Goal: Ask a question: Seek information or help from site administrators or community

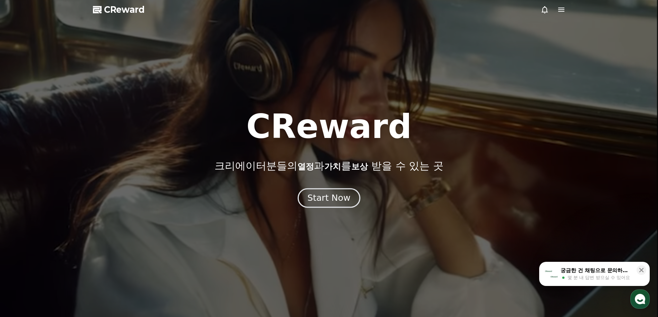
click at [341, 203] on div "Start Now" at bounding box center [328, 198] width 43 height 12
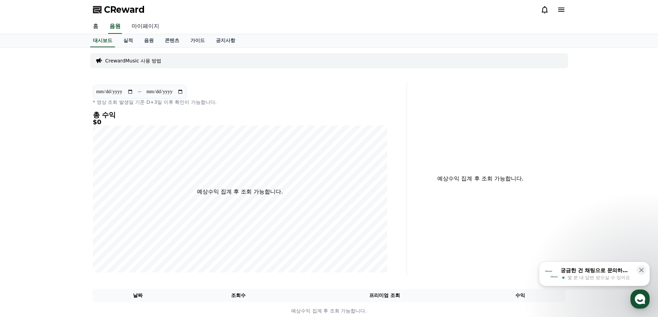
click at [145, 26] on link "마이페이지" at bounding box center [145, 26] width 39 height 15
select select "**********"
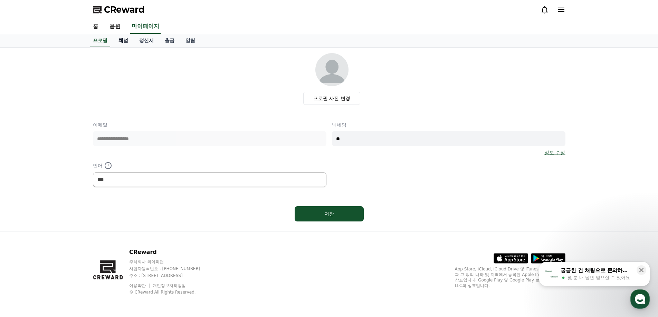
click at [126, 44] on link "채널" at bounding box center [123, 40] width 21 height 13
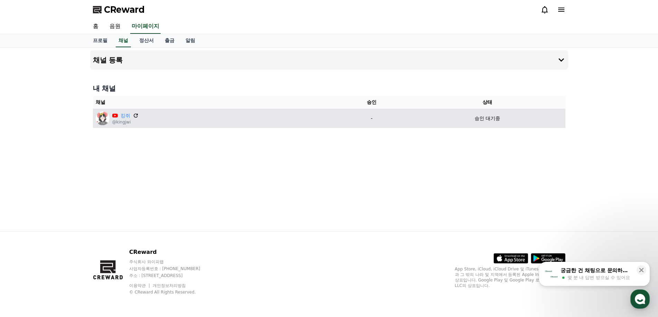
click at [133, 115] on icon at bounding box center [136, 116] width 6 height 6
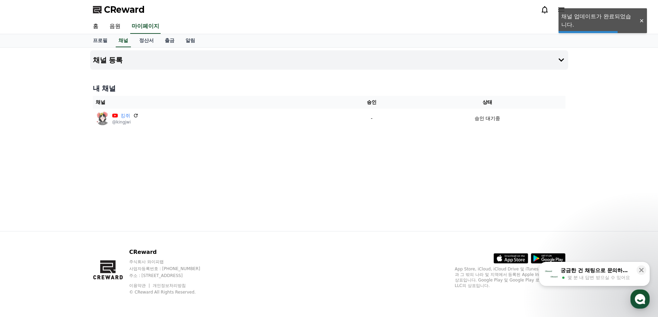
click at [603, 277] on span "몇 분 내 답변 받으실 수 있어요" at bounding box center [598, 278] width 63 height 6
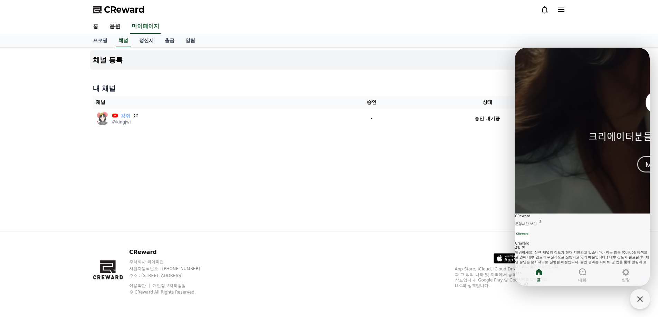
click at [569, 250] on div "안녕하세요. 신규 채널의 검토가 현재 지연되고 있습니다. (이는 최근 YouTube 정책으로 인해 내부 검토가 우선적으로 진행되고 있기 때문입…" at bounding box center [582, 259] width 135 height 19
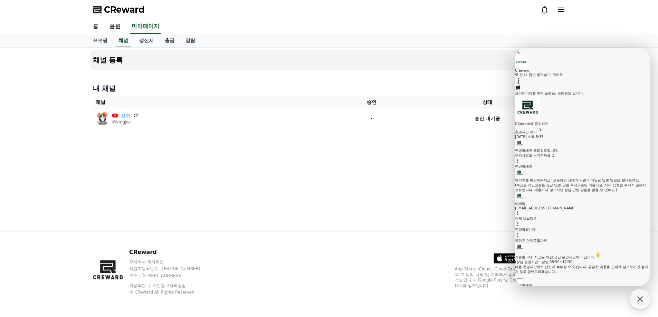
scroll to position [242, 0]
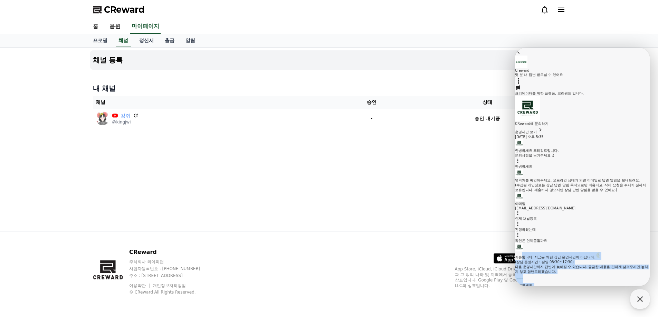
drag, startPoint x: 544, startPoint y: 116, endPoint x: 539, endPoint y: 217, distance: 100.6
click at [538, 212] on section "Message List 크리에이터를 위한 플랫폼, 크리워드 입니다. CReward에 문의하기 운영시간 보기 [DATE] 오후 5:35 A me…" at bounding box center [582, 199] width 135 height 228
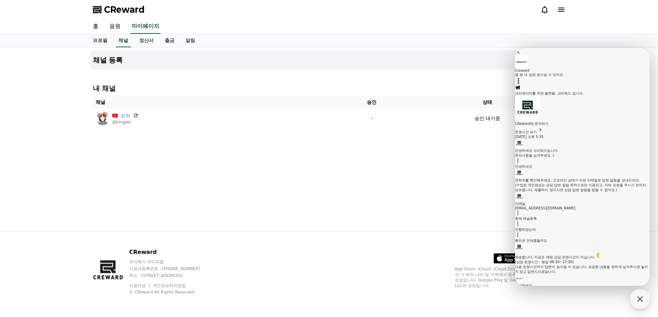
click at [533, 284] on div "안녕하세요. 신규 채널의 검토가 현재 지연되고 있습니다. (이는 최근 YouTube 정책으로 인해 내부 검토가 우선적으로 진행되고 있기 때문입…" at bounding box center [582, 298] width 135 height 29
